Goal: Task Accomplishment & Management: Manage account settings

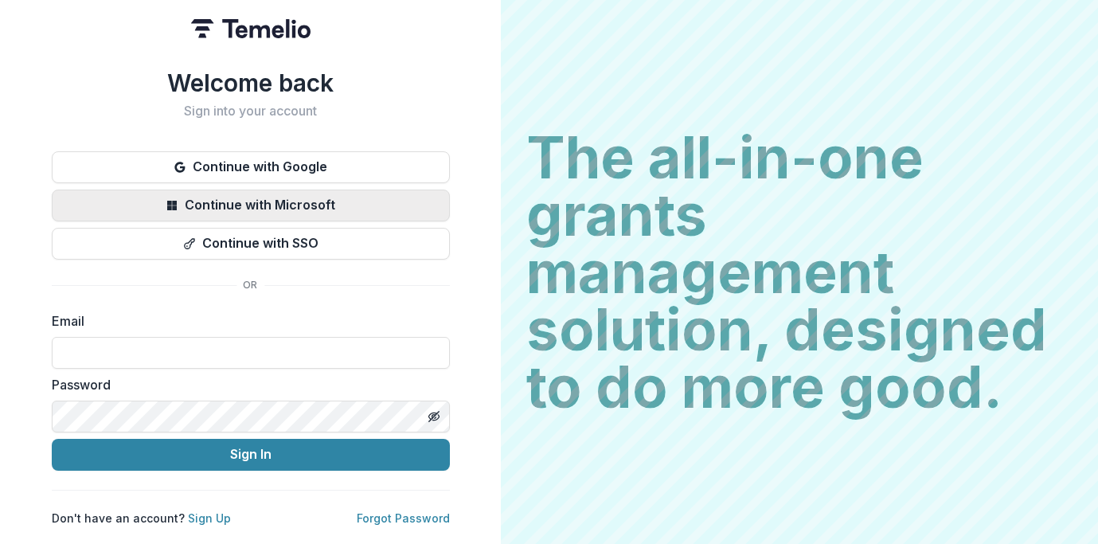
type input "**********"
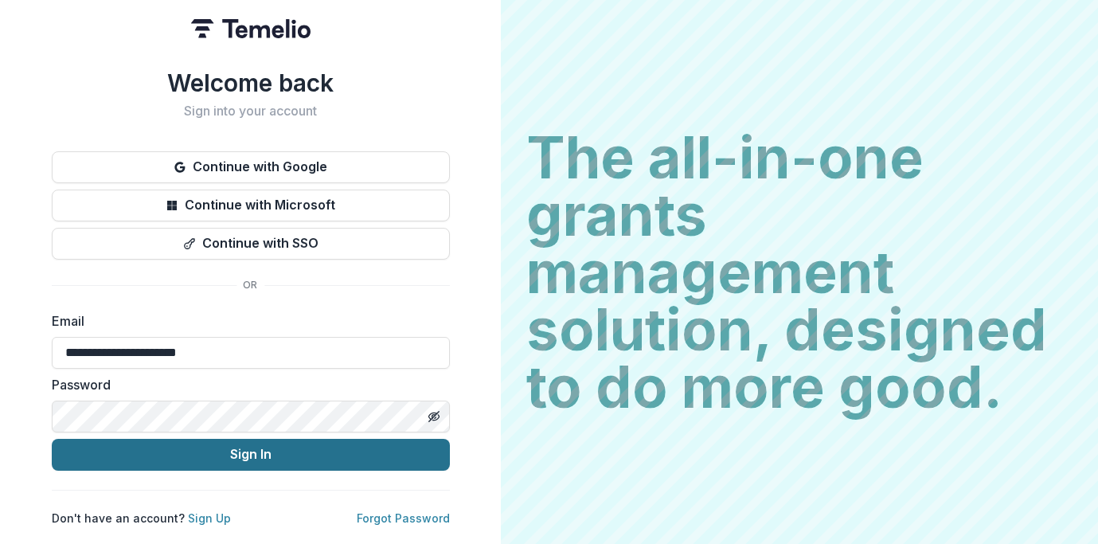
click at [219, 449] on button "Sign In" at bounding box center [251, 455] width 398 height 32
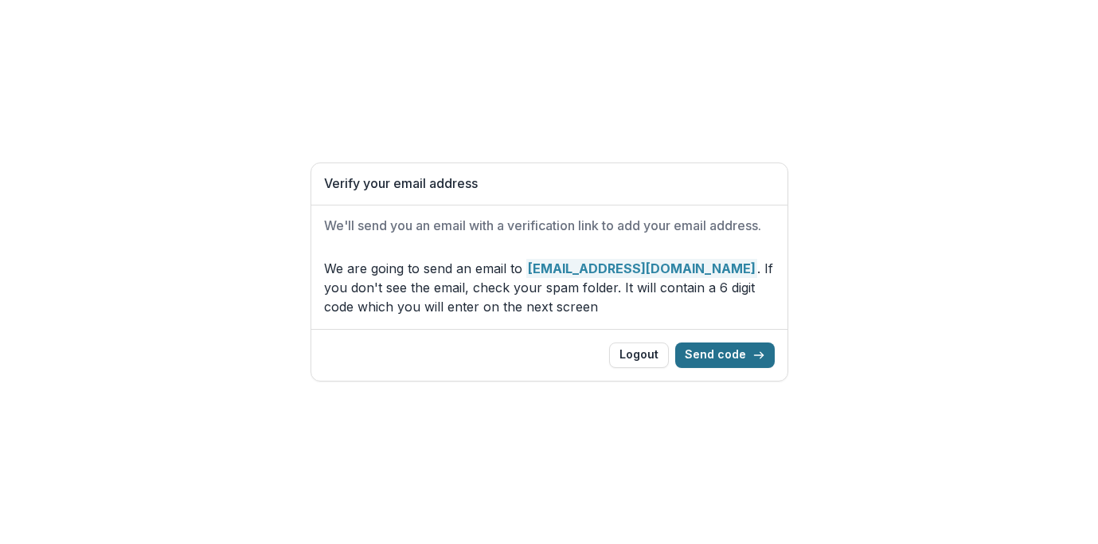
click at [719, 352] on button "Send code" at bounding box center [725, 354] width 100 height 25
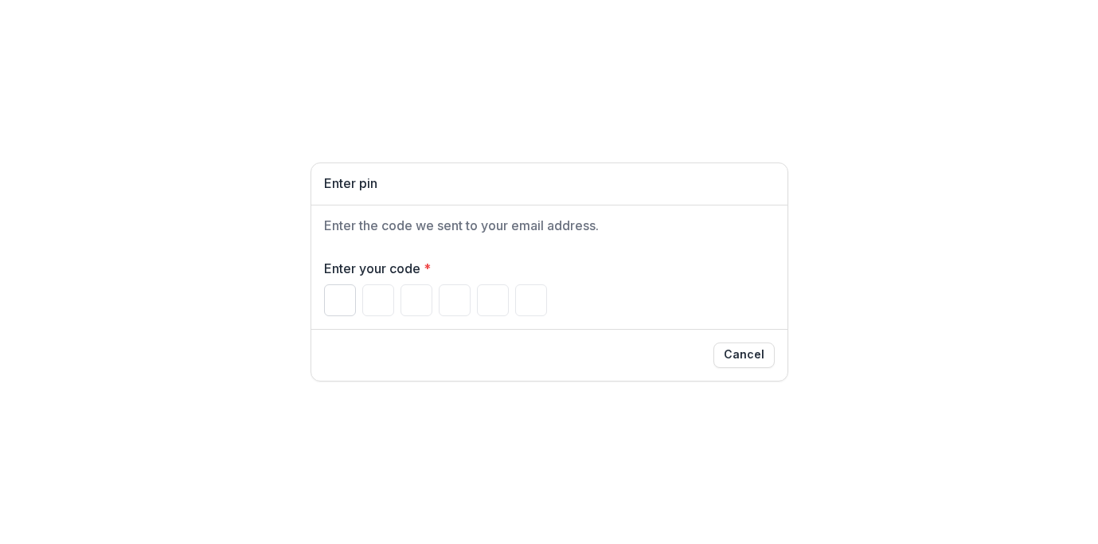
click at [334, 301] on input "Please enter your pin code" at bounding box center [340, 300] width 32 height 32
type input "*"
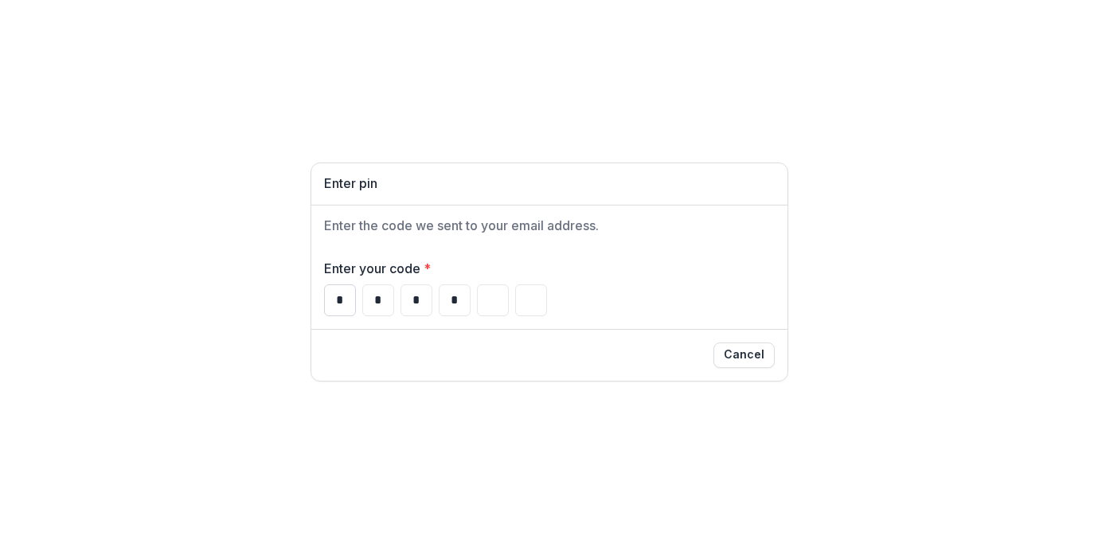
type input "*"
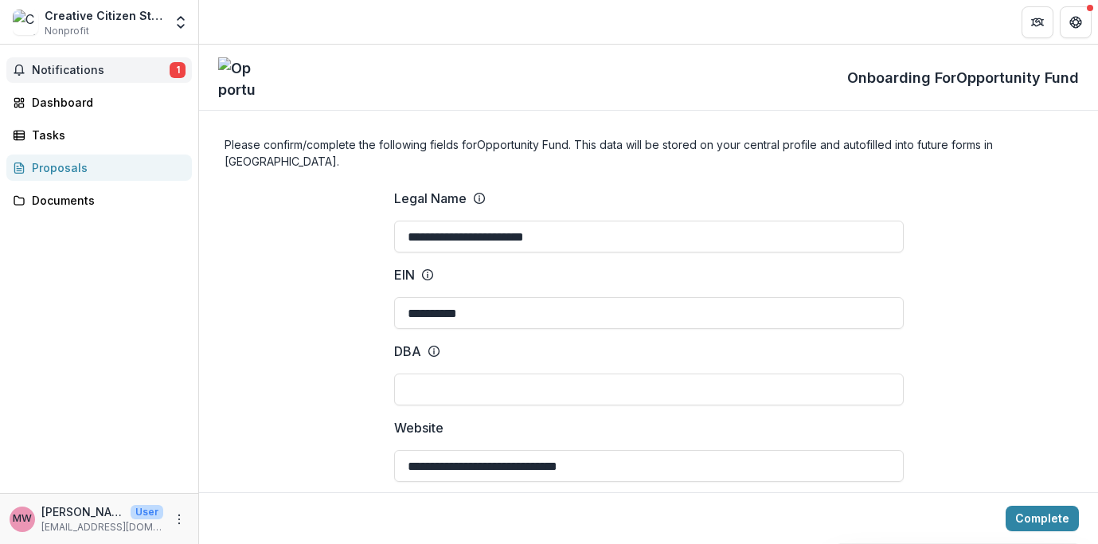
click at [87, 66] on span "Notifications" at bounding box center [101, 71] width 138 height 14
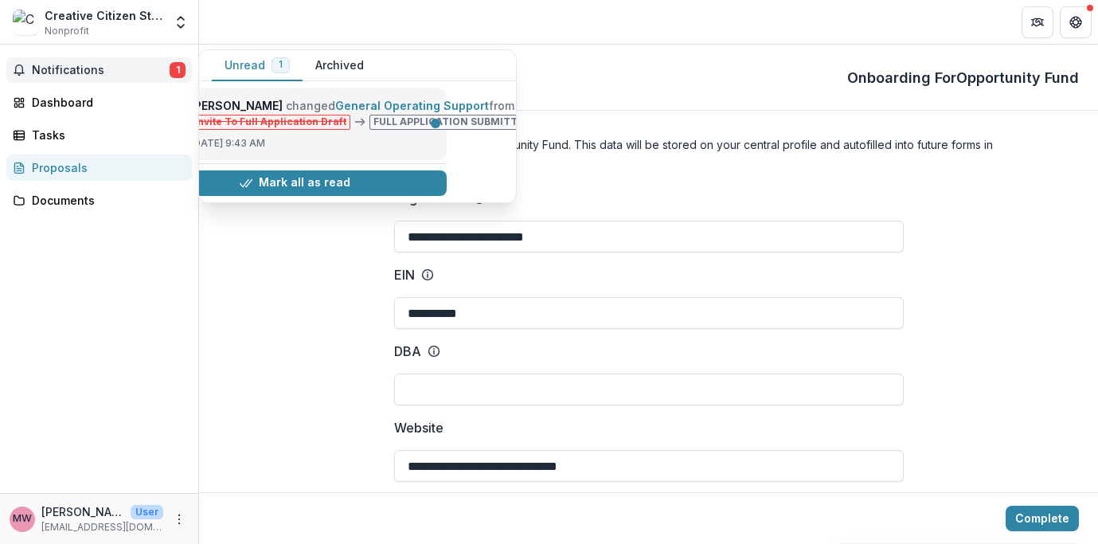
scroll to position [0, 67]
click at [374, 112] on link "General Operating Support" at bounding box center [408, 106] width 154 height 14
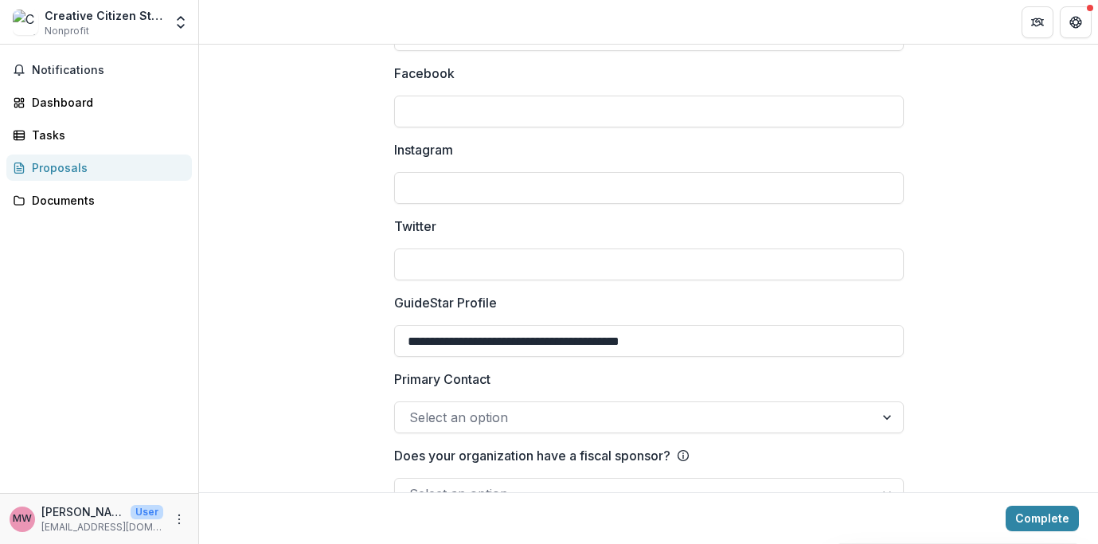
scroll to position [2240, 0]
drag, startPoint x: 721, startPoint y: 318, endPoint x: 373, endPoint y: 312, distance: 347.9
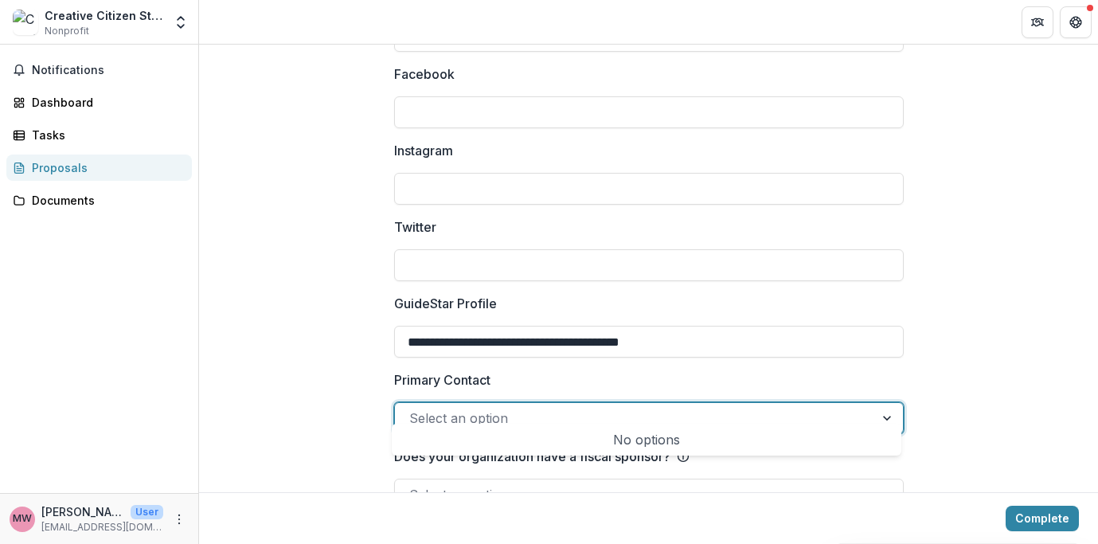
click at [540, 408] on div at bounding box center [634, 418] width 451 height 22
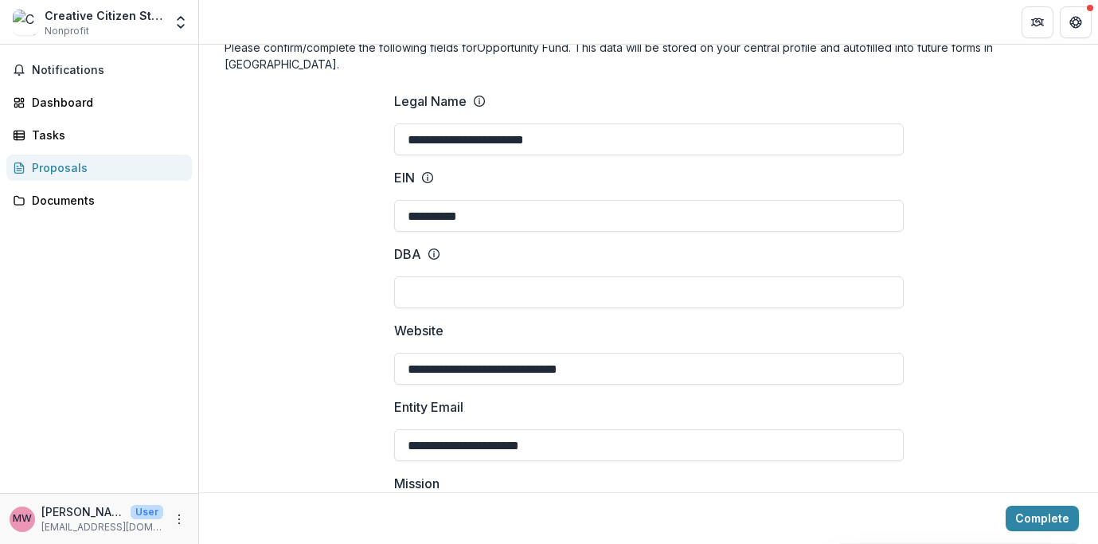
scroll to position [0, 0]
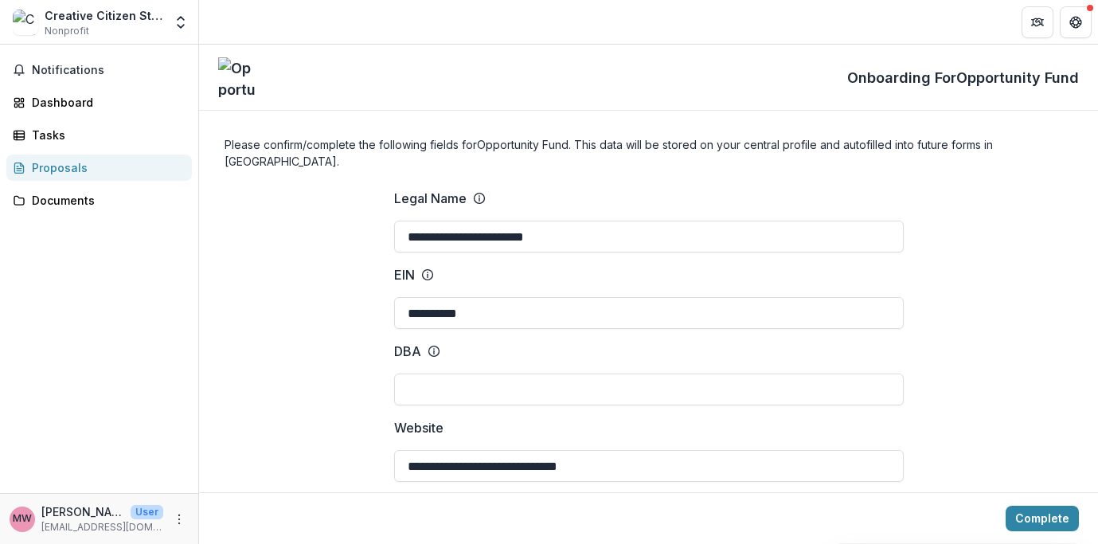
click at [86, 96] on div "Dashboard" at bounding box center [105, 102] width 147 height 17
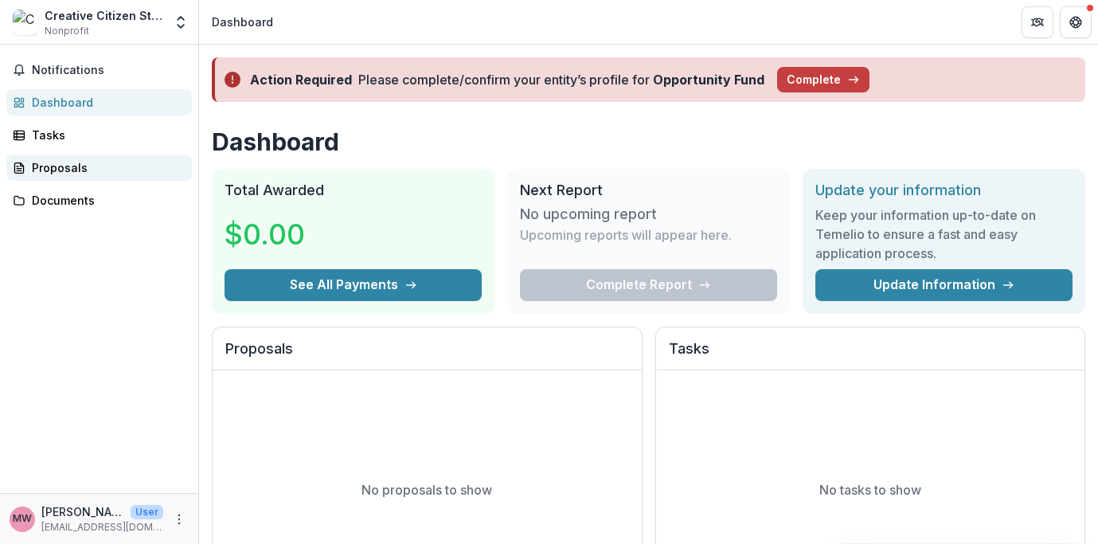
click at [72, 160] on div "Proposals" at bounding box center [105, 167] width 147 height 17
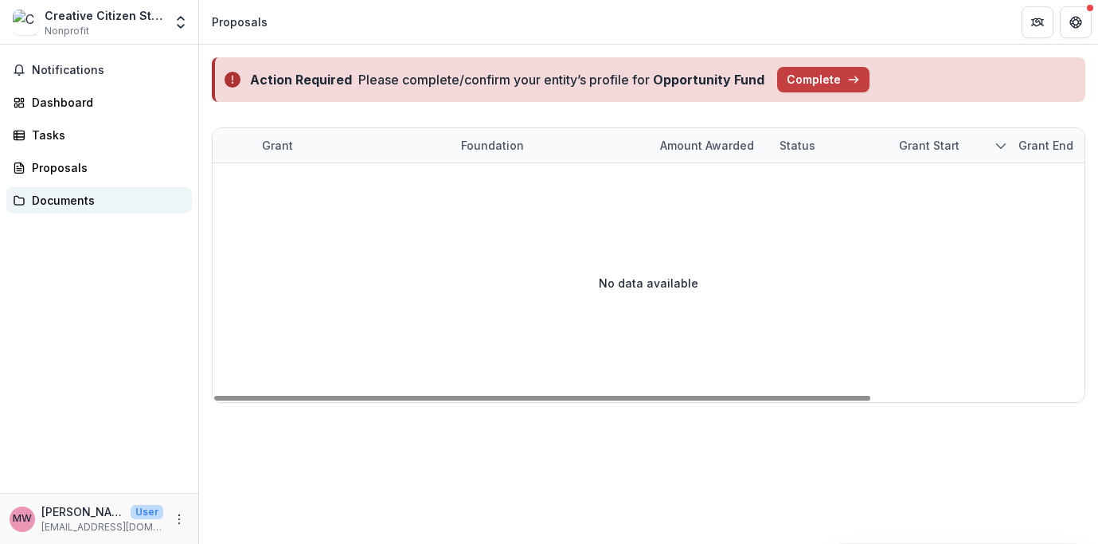
click at [84, 204] on div "Documents" at bounding box center [105, 200] width 147 height 17
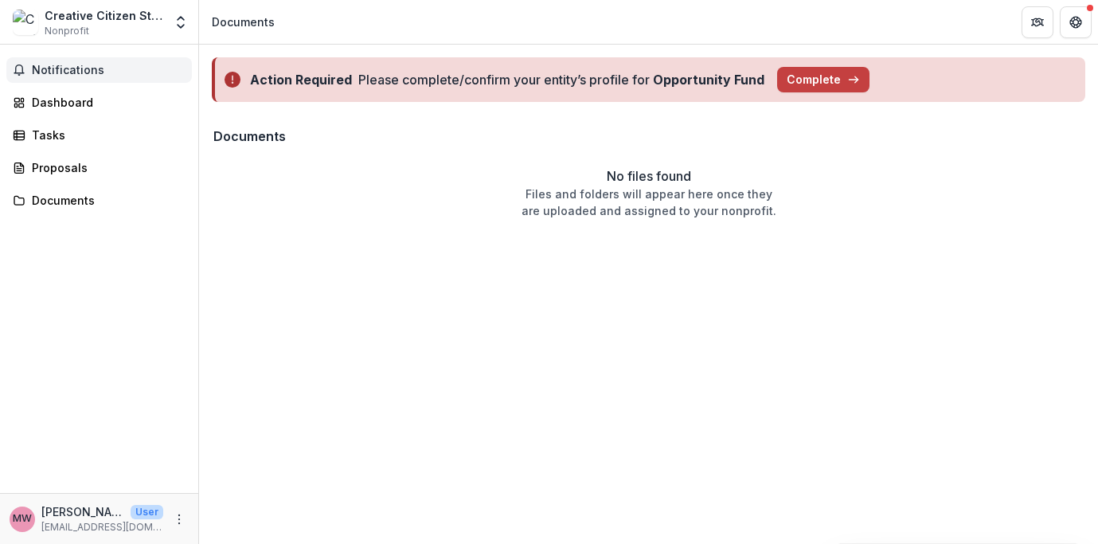
click at [57, 69] on span "Notifications" at bounding box center [109, 71] width 154 height 14
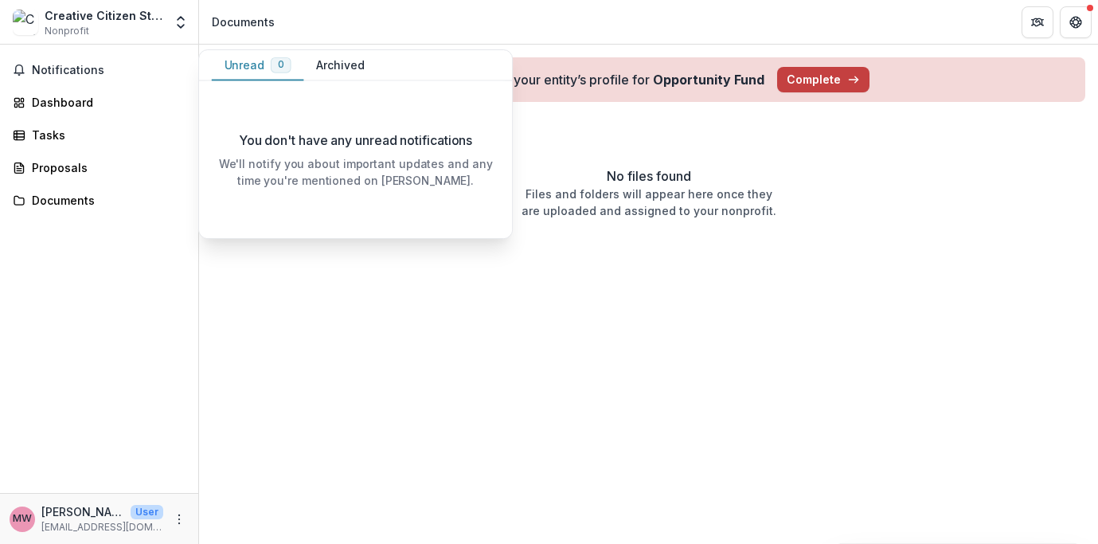
click at [775, 151] on div "Documents" at bounding box center [649, 136] width 896 height 41
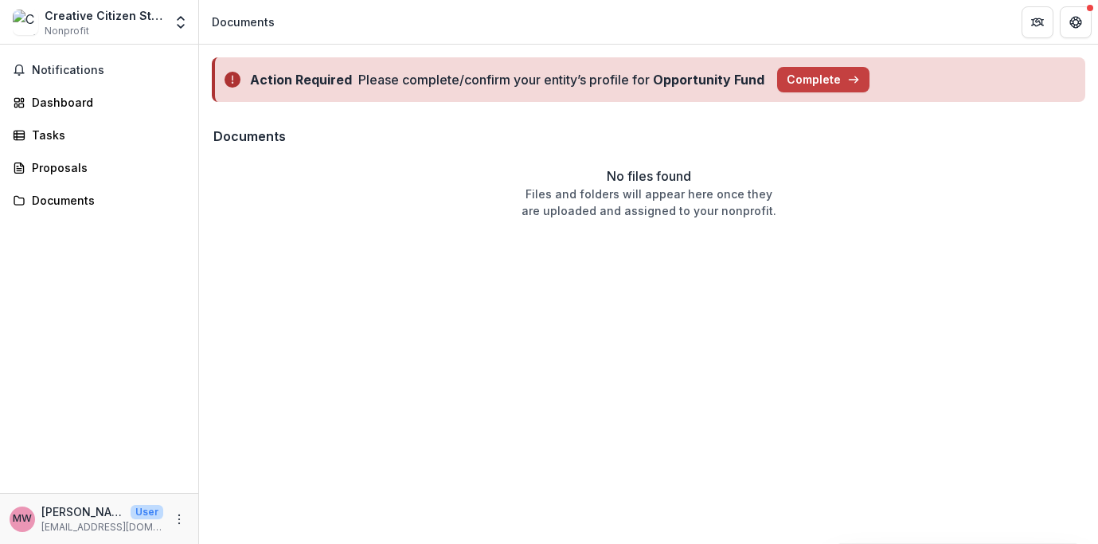
click at [74, 13] on div "Creative Citizen Studios" at bounding box center [104, 15] width 119 height 17
click at [66, 80] on button "Notifications" at bounding box center [98, 69] width 185 height 25
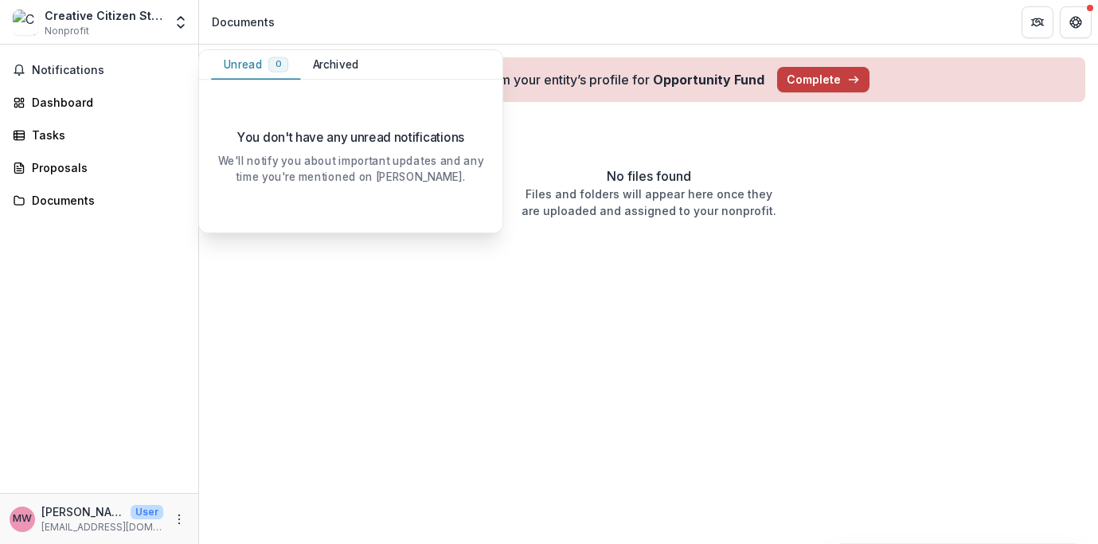
click at [307, 277] on div "Action Required Please complete/confirm your entity’s profile for Opportunity F…" at bounding box center [648, 294] width 899 height 499
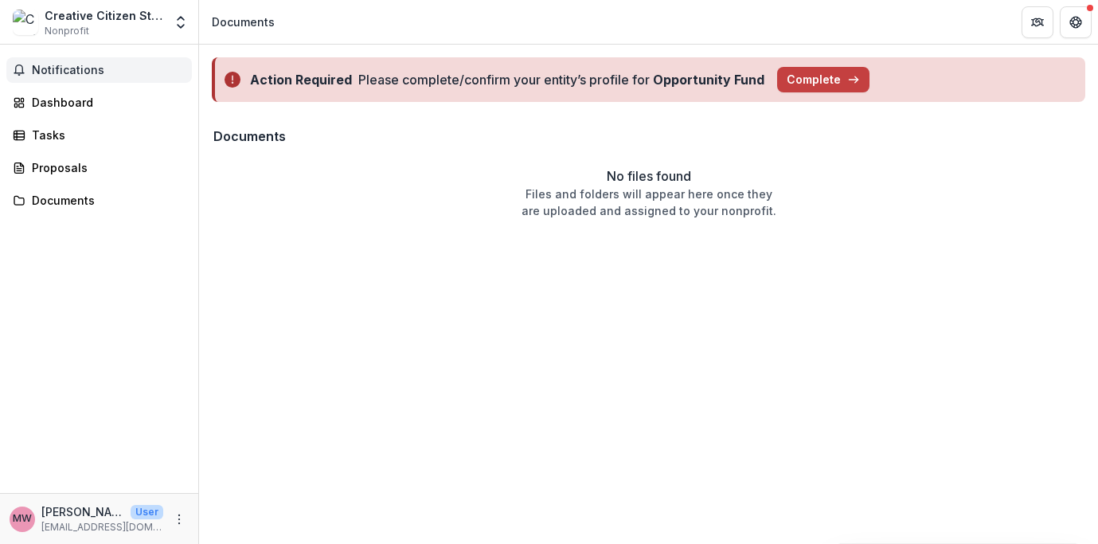
click at [71, 74] on span "Notifications" at bounding box center [109, 71] width 154 height 14
click at [62, 102] on div "Dashboard" at bounding box center [105, 102] width 147 height 17
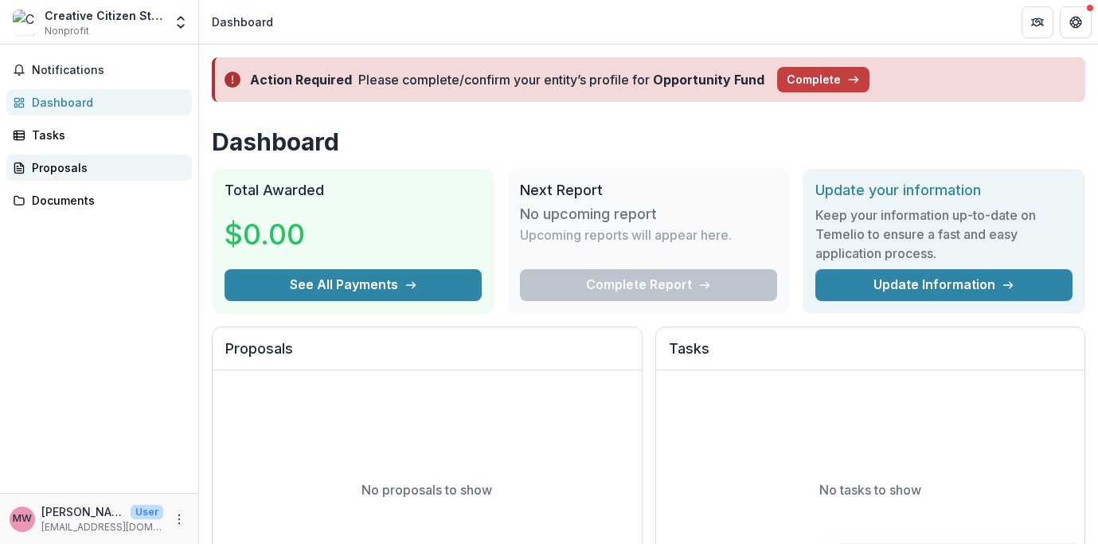
click at [63, 157] on link "Proposals" at bounding box center [98, 167] width 185 height 26
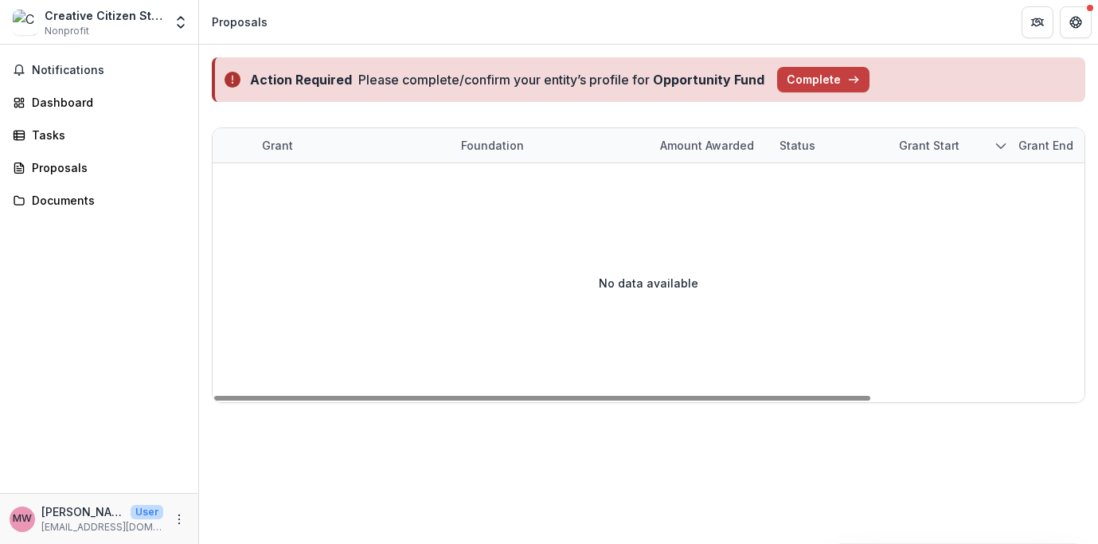
click at [712, 152] on div "Amount awarded" at bounding box center [706, 145] width 113 height 17
click at [544, 236] on div "No data available" at bounding box center [649, 282] width 872 height 239
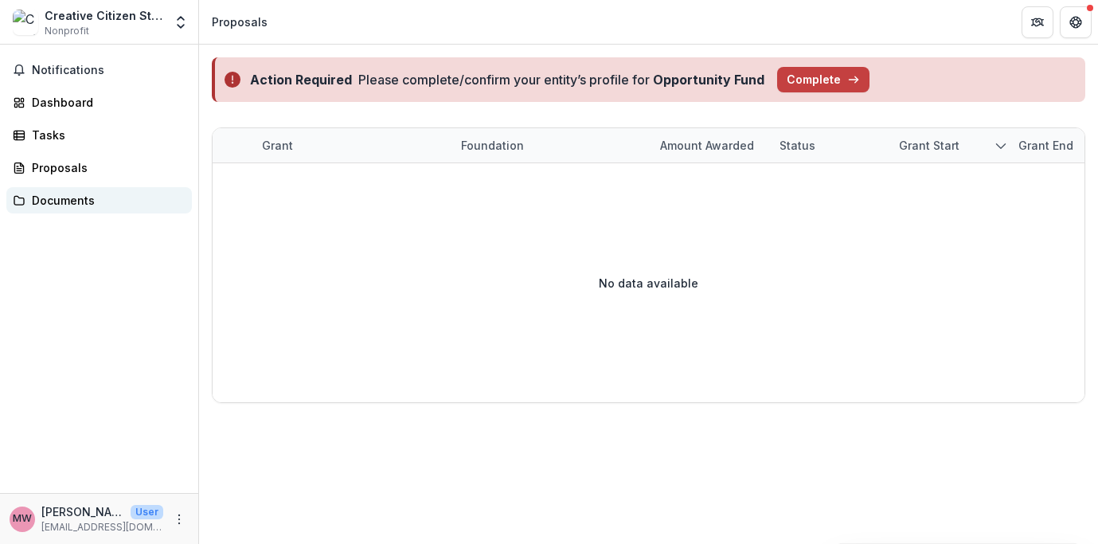
click at [61, 206] on div "Documents" at bounding box center [105, 200] width 147 height 17
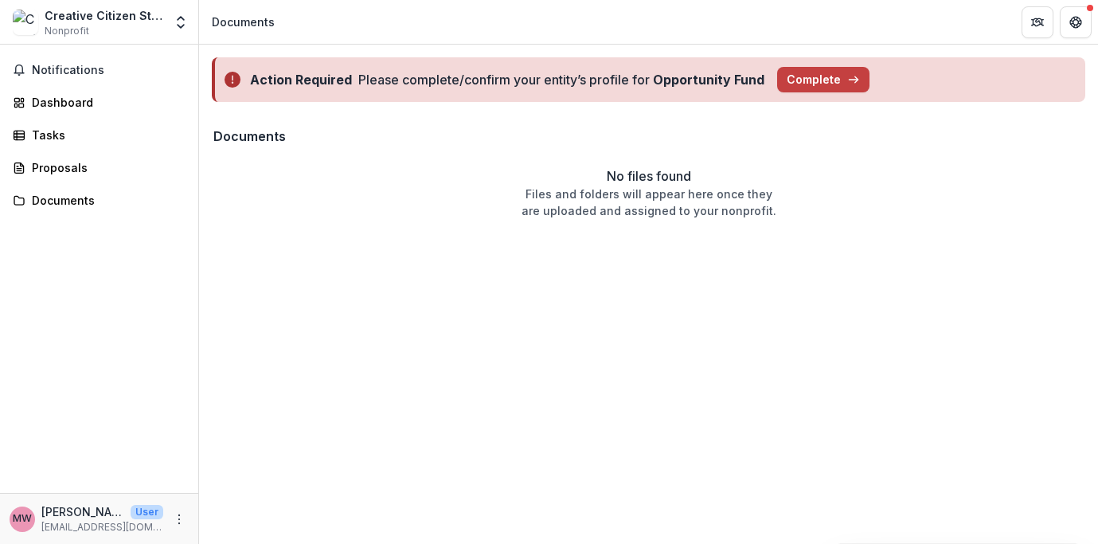
click at [69, 524] on p "[EMAIL_ADDRESS][DOMAIN_NAME]" at bounding box center [102, 527] width 122 height 14
click at [49, 138] on div "Tasks" at bounding box center [105, 135] width 147 height 17
